Goal: Book appointment/travel/reservation

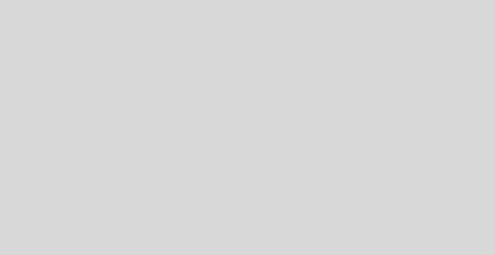
select select "es"
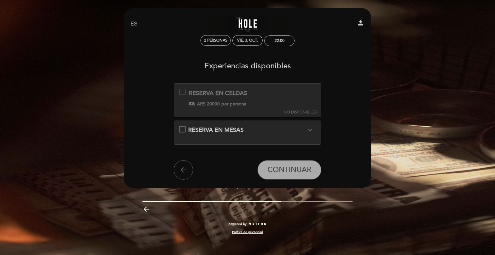
click at [226, 134] on div "RESERVA EN MESAS expand_more" at bounding box center [247, 130] width 118 height 8
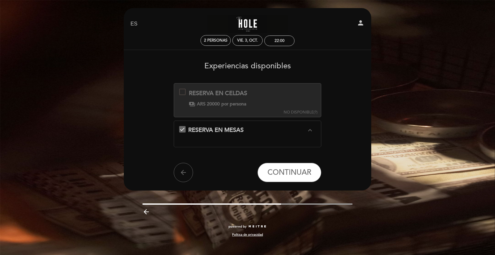
click at [224, 97] on div "RESERVA EN CELDAS" at bounding box center [218, 93] width 58 height 8
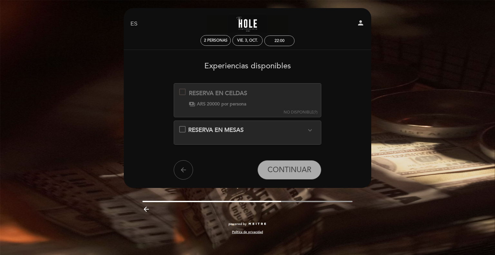
click at [246, 98] on div "RESERVA EN CELDAS Esta experiencia no está disponible para la fecha seleccionad…" at bounding box center [213, 98] width 68 height 18
click at [317, 113] on div "NO DISPONIBLE (?)" at bounding box center [301, 112] width 34 height 5
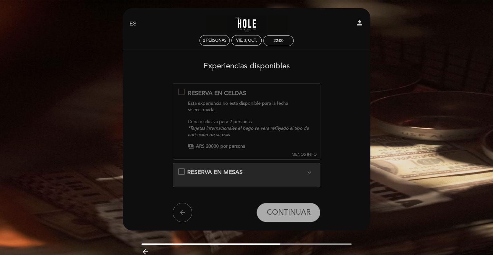
click at [237, 169] on span "RESERVA EN MESAS" at bounding box center [214, 172] width 55 height 7
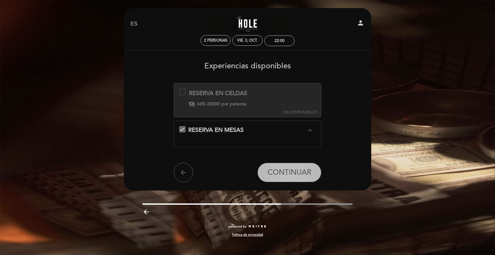
click at [284, 168] on span "CONTINUAR" at bounding box center [289, 172] width 44 height 9
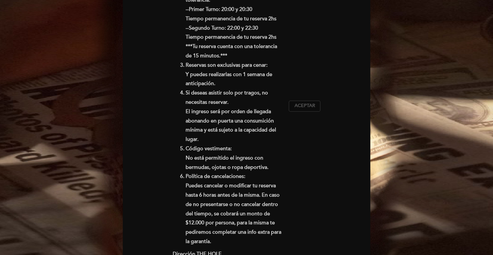
scroll to position [193, 0]
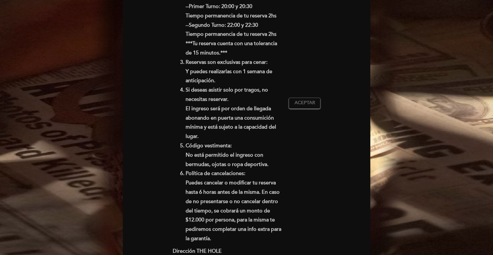
click at [304, 110] on div "Estas a un paso de vivir una gran experiencia en The Hole. INFORMACION IMPORTAN…" at bounding box center [247, 103] width 148 height 353
click at [306, 103] on button "Aceptar Aceptado" at bounding box center [305, 103] width 32 height 11
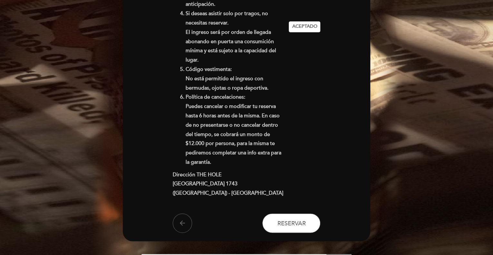
scroll to position [290, 0]
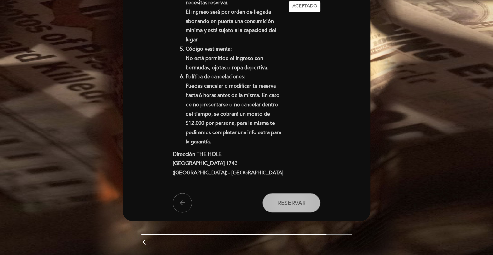
click at [292, 199] on span "Reservar" at bounding box center [291, 202] width 28 height 7
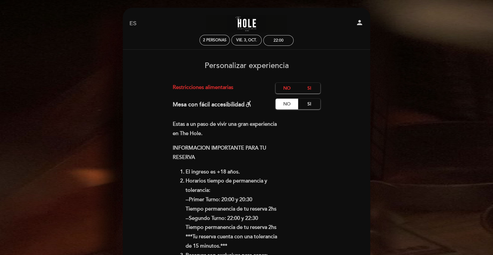
scroll to position [0, 0]
click at [285, 90] on label "No" at bounding box center [287, 88] width 23 height 11
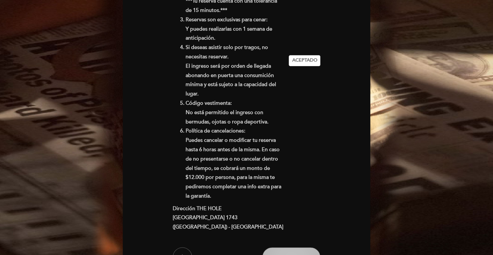
scroll to position [299, 0]
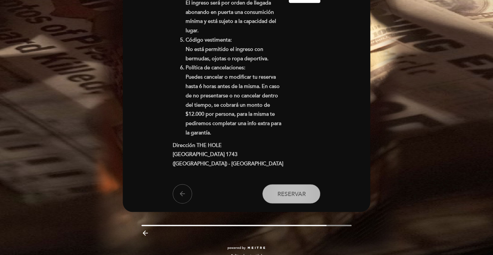
click at [288, 194] on button "Reservar" at bounding box center [291, 193] width 58 height 19
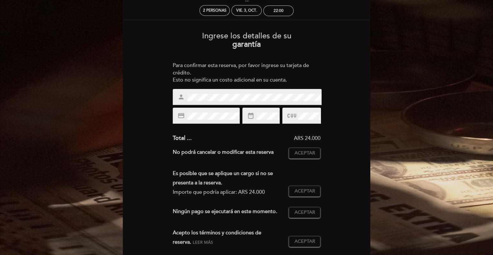
scroll to position [32, 0]
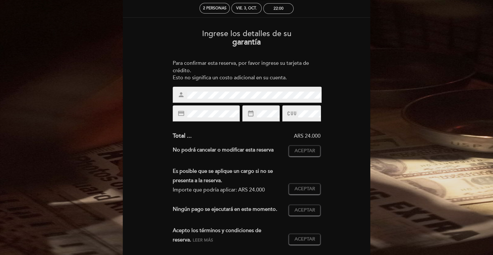
click at [151, 96] on div "Ingrese los detalles de su garantía Para confirmar esta reserva, por favor ingr…" at bounding box center [246, 151] width 238 height 255
click at [221, 90] on div "person" at bounding box center [247, 95] width 149 height 16
click at [173, 89] on div "person" at bounding box center [247, 95] width 149 height 16
click at [206, 108] on div "credit_card" at bounding box center [206, 113] width 67 height 16
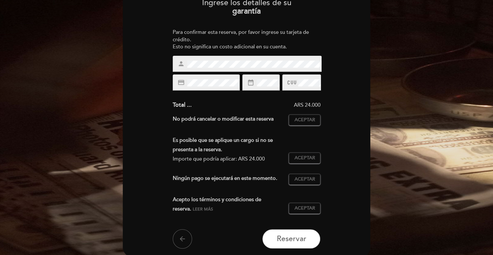
scroll to position [64, 0]
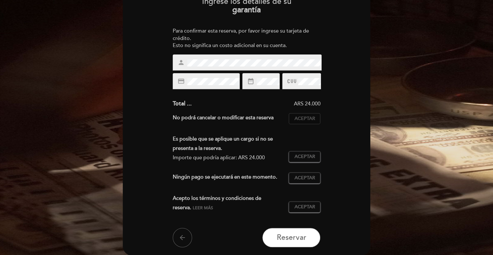
click at [302, 119] on span "Aceptar" at bounding box center [304, 118] width 21 height 7
click at [309, 154] on span "Aceptar" at bounding box center [304, 156] width 21 height 7
click at [303, 181] on button "Aceptar Aceptado" at bounding box center [305, 177] width 32 height 11
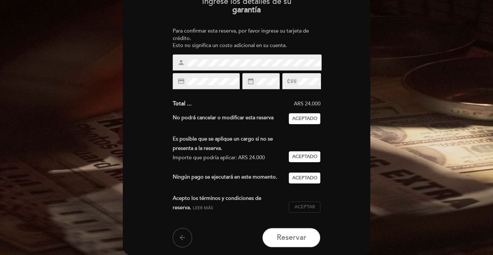
click at [310, 207] on span "Aceptar" at bounding box center [304, 207] width 21 height 7
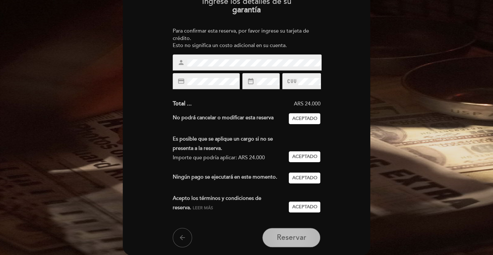
click at [300, 235] on span "Reservar" at bounding box center [291, 237] width 30 height 9
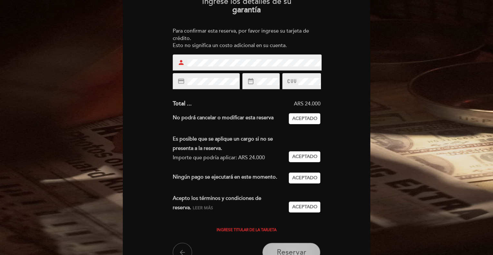
click at [284, 246] on button "Reservar" at bounding box center [291, 252] width 58 height 19
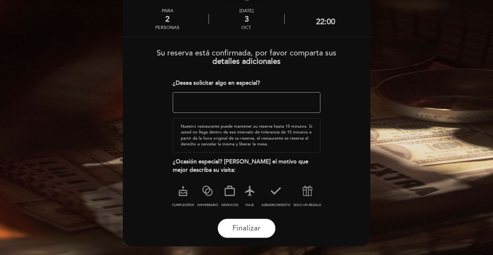
scroll to position [32, 0]
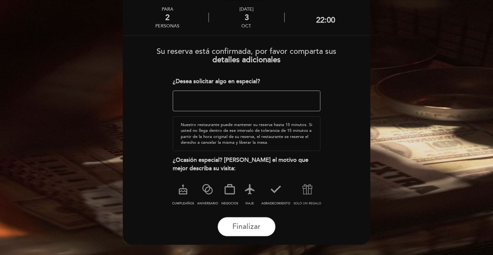
click at [308, 192] on icon at bounding box center [307, 189] width 17 height 17
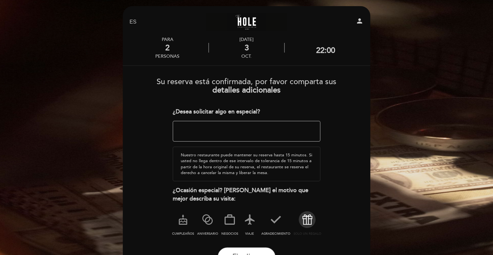
scroll to position [0, 0]
